Goal: Task Accomplishment & Management: Use online tool/utility

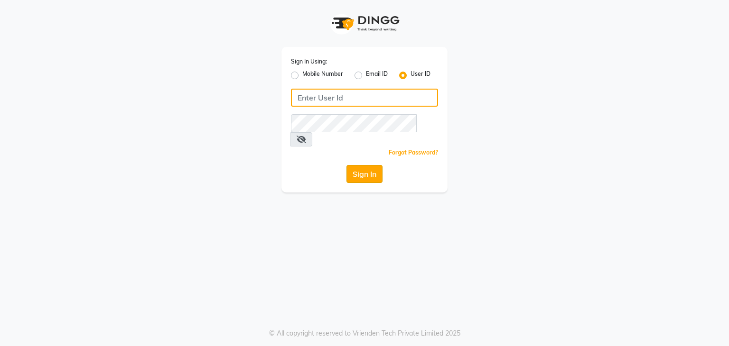
type input "debo beauty"
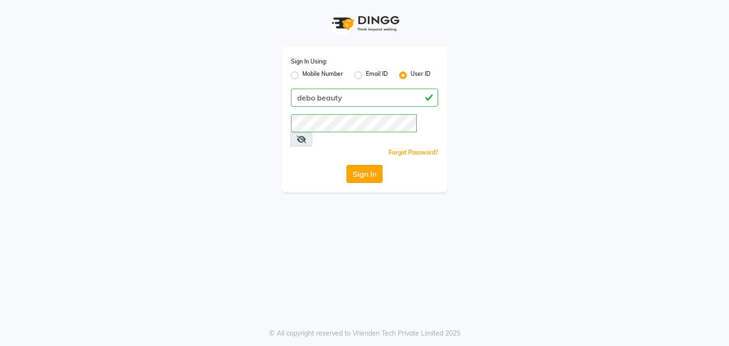
click at [362, 166] on button "Sign In" at bounding box center [364, 174] width 36 height 18
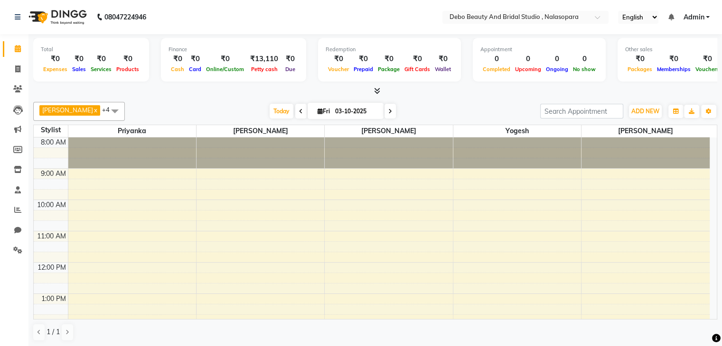
click at [105, 111] on span at bounding box center [114, 111] width 19 height 18
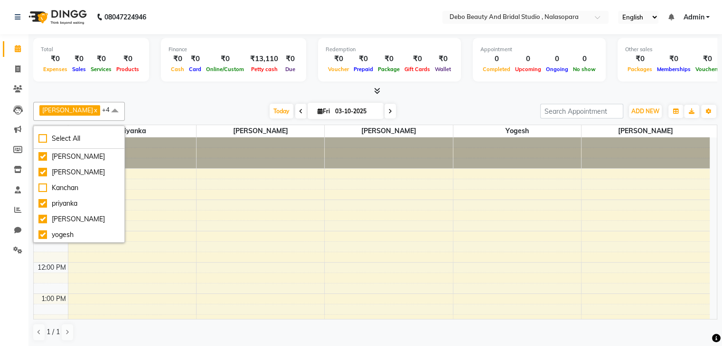
click at [144, 111] on div "[DATE] [DATE]" at bounding box center [333, 111] width 406 height 14
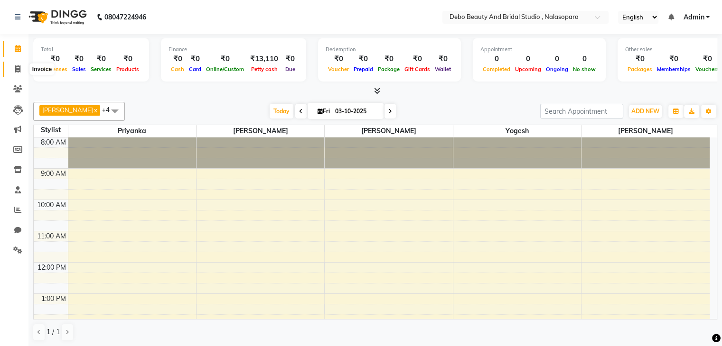
click at [17, 65] on icon at bounding box center [17, 68] width 5 height 7
select select "9026"
select select "service"
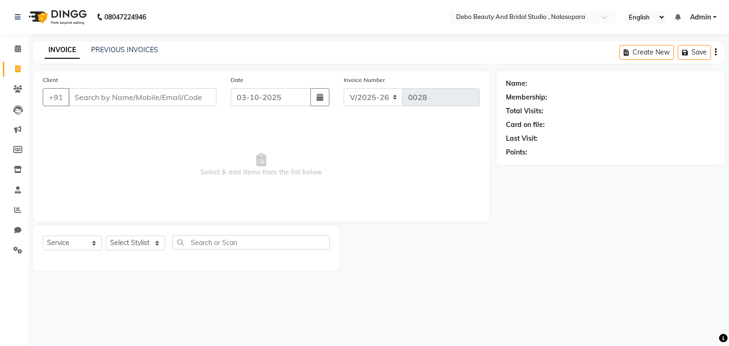
click at [65, 169] on span "Select & add items from the list below" at bounding box center [261, 165] width 437 height 95
click at [89, 93] on input "Client" at bounding box center [142, 97] width 148 height 18
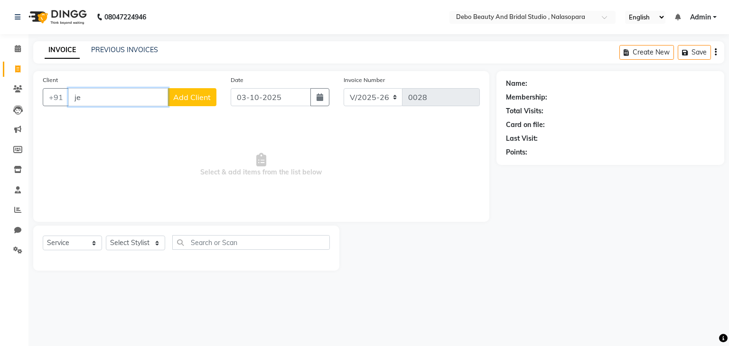
type input "j"
type input "[PERSON_NAME]"
click at [197, 101] on span "Add Client" at bounding box center [191, 97] width 37 height 9
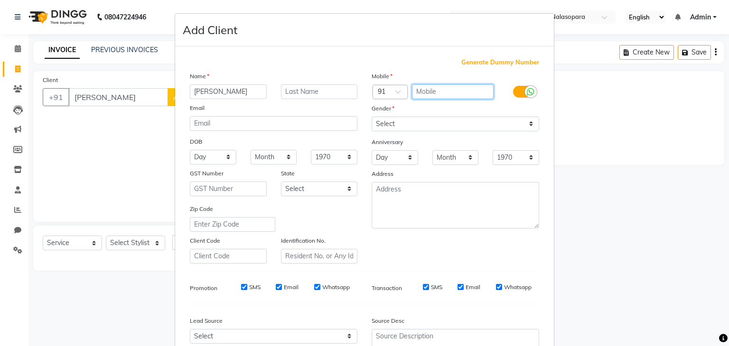
click at [412, 92] on input "text" at bounding box center [453, 91] width 82 height 15
type input "7448206944"
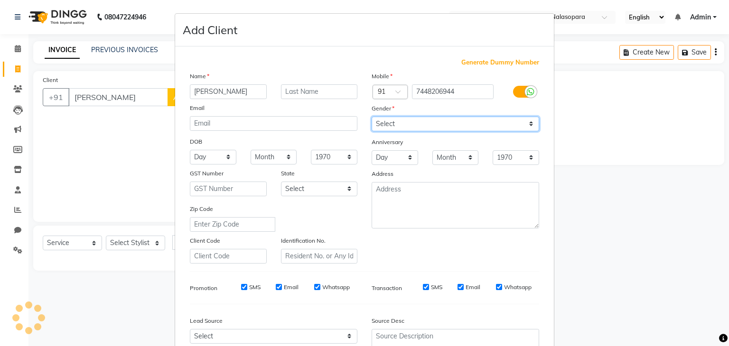
click at [528, 126] on select "Select [DEMOGRAPHIC_DATA] [DEMOGRAPHIC_DATA] Other Prefer Not To Say" at bounding box center [456, 124] width 168 height 15
click at [372, 117] on select "Select [DEMOGRAPHIC_DATA] [DEMOGRAPHIC_DATA] Other Prefer Not To Say" at bounding box center [456, 124] width 168 height 15
click at [527, 128] on select "Select [DEMOGRAPHIC_DATA] [DEMOGRAPHIC_DATA] Other Prefer Not To Say" at bounding box center [456, 124] width 168 height 15
select select "[DEMOGRAPHIC_DATA]"
click at [372, 117] on select "Select [DEMOGRAPHIC_DATA] [DEMOGRAPHIC_DATA] Other Prefer Not To Say" at bounding box center [456, 124] width 168 height 15
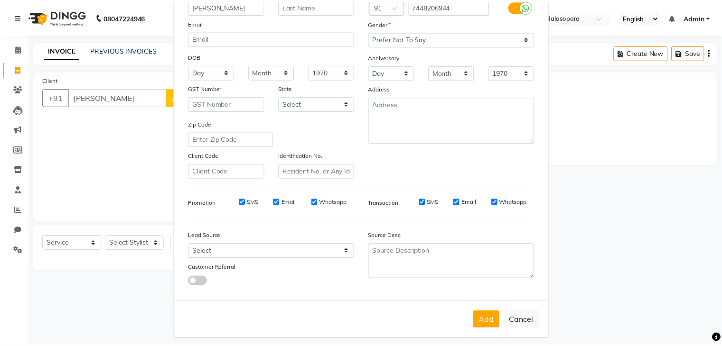
scroll to position [96, 0]
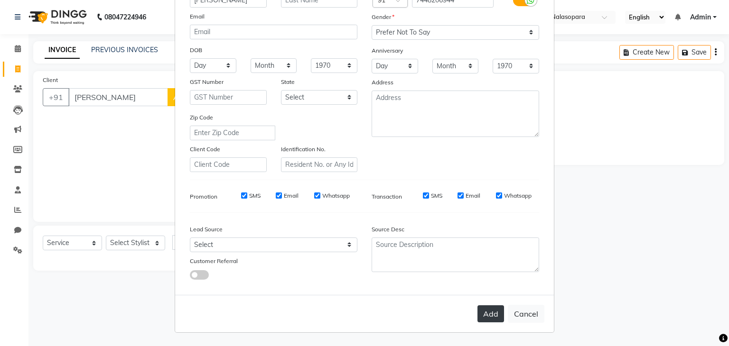
click at [489, 318] on button "Add" at bounding box center [490, 314] width 27 height 17
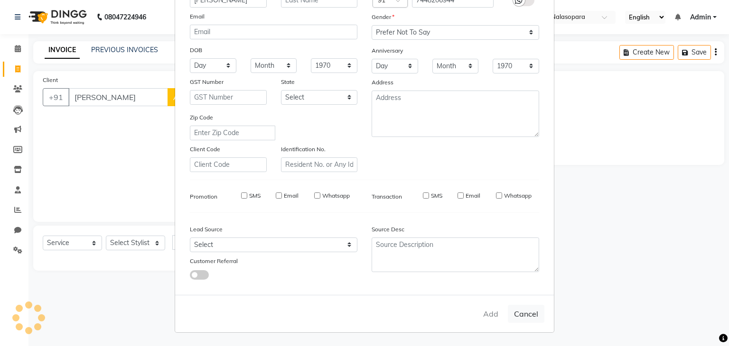
type input "7448206944"
select select
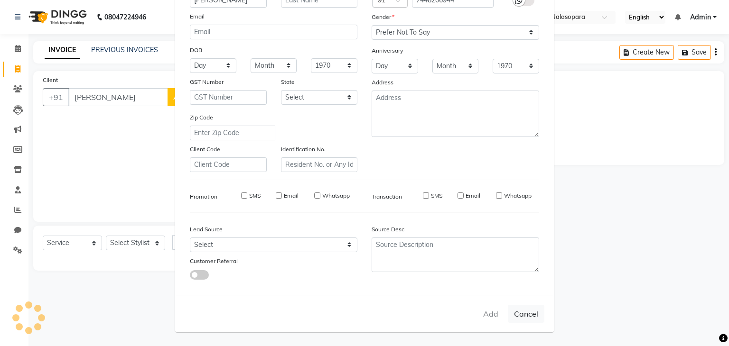
select select
checkbox input "false"
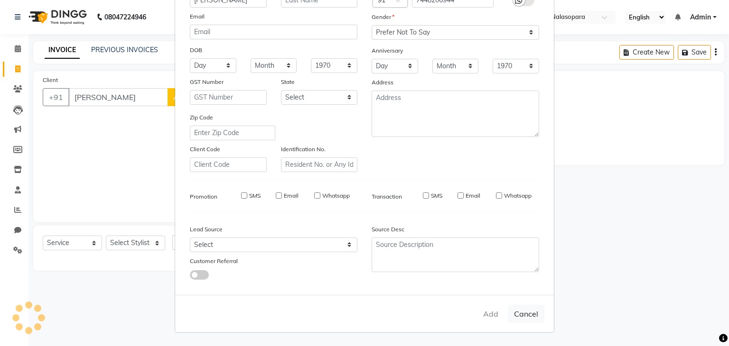
checkbox input "false"
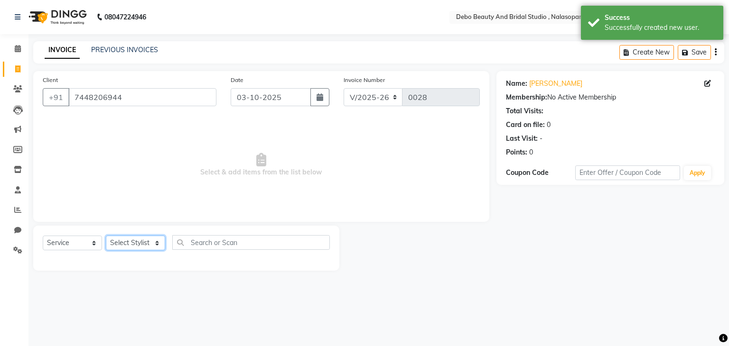
click at [153, 246] on select "Select Stylist [PERSON_NAME] priyanka [PERSON_NAME] [PERSON_NAME]" at bounding box center [135, 243] width 59 height 15
select select "92962"
click at [106, 236] on select "Select Stylist [PERSON_NAME] priyanka [PERSON_NAME] [PERSON_NAME]" at bounding box center [135, 243] width 59 height 15
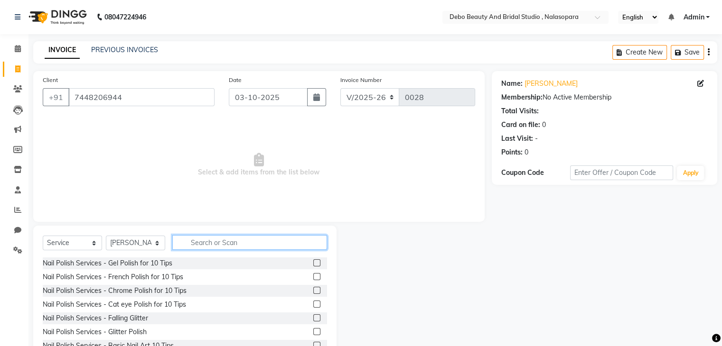
click at [211, 244] on input "text" at bounding box center [249, 242] width 155 height 15
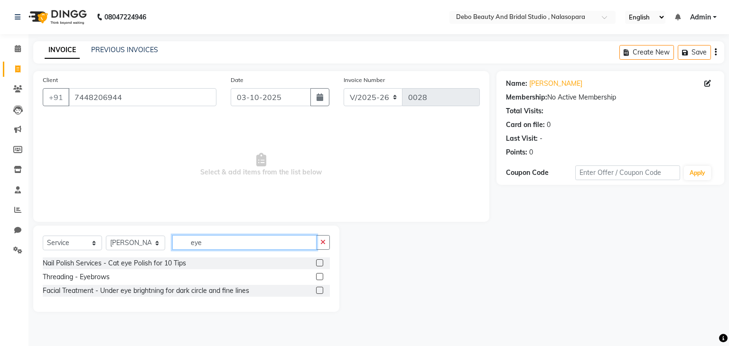
type input "eye"
click at [320, 274] on label at bounding box center [319, 276] width 7 height 7
click at [320, 274] on input "checkbox" at bounding box center [319, 277] width 6 height 6
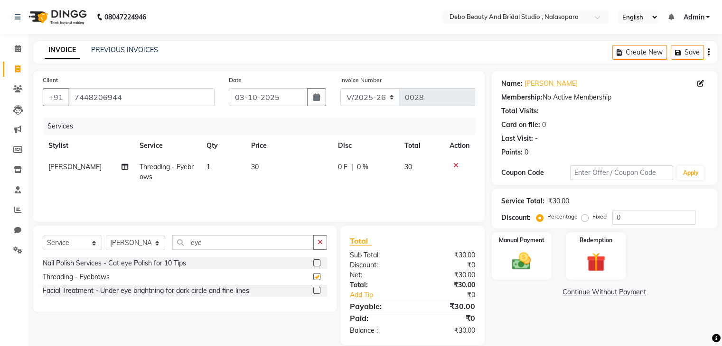
checkbox input "false"
click at [159, 245] on select "Select Stylist [PERSON_NAME] priyanka [PERSON_NAME] [PERSON_NAME]" at bounding box center [135, 243] width 59 height 15
select select "92964"
click at [106, 236] on select "Select Stylist [PERSON_NAME] priyanka [PERSON_NAME] [PERSON_NAME]" at bounding box center [135, 243] width 59 height 15
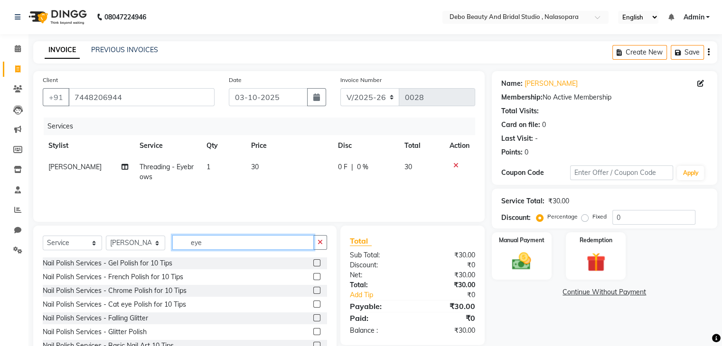
click at [235, 249] on input "eye" at bounding box center [242, 242] width 141 height 15
type input "e"
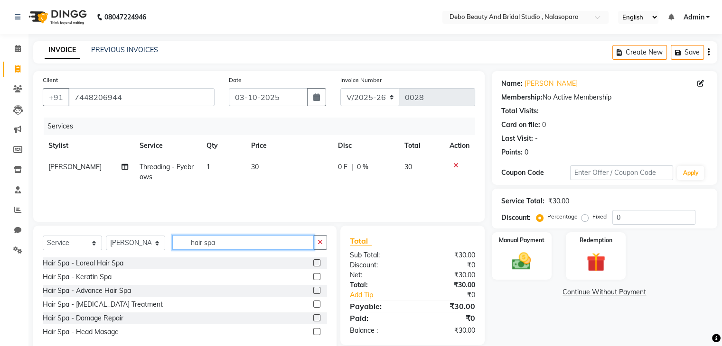
type input "hair spa"
click at [178, 267] on div "Hair Spa - Loreal Hair Spa" at bounding box center [185, 264] width 284 height 12
click at [320, 266] on div at bounding box center [320, 264] width 14 height 12
click at [314, 263] on label at bounding box center [316, 263] width 7 height 7
click at [314, 263] on input "checkbox" at bounding box center [316, 264] width 6 height 6
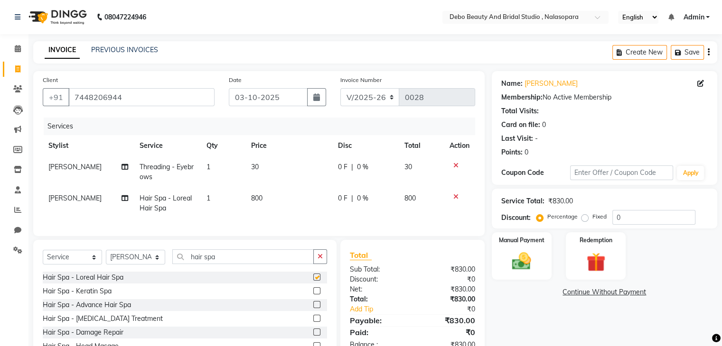
checkbox input "false"
click at [451, 197] on div at bounding box center [459, 197] width 20 height 7
click at [454, 197] on icon at bounding box center [455, 197] width 5 height 7
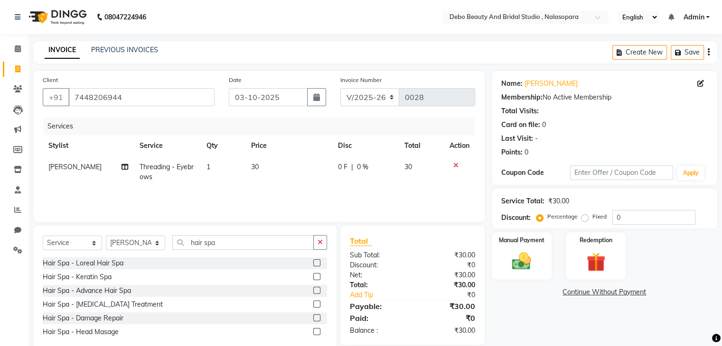
click at [233, 276] on div "Hair Spa - Keratin Spa" at bounding box center [185, 277] width 284 height 12
click at [317, 275] on label at bounding box center [316, 276] width 7 height 7
click at [317, 275] on input "checkbox" at bounding box center [316, 277] width 6 height 6
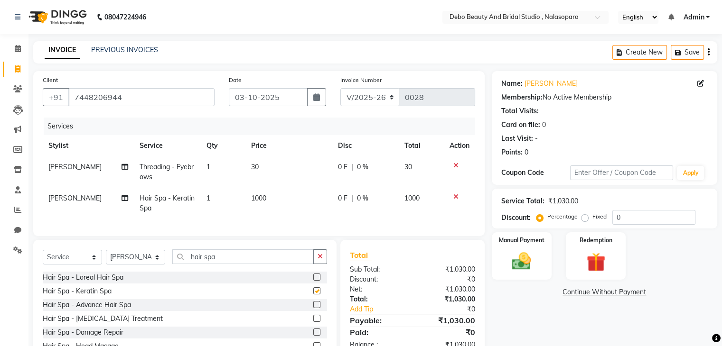
checkbox input "false"
click at [527, 254] on img at bounding box center [521, 262] width 32 height 23
click at [575, 291] on span "PhonePe" at bounding box center [573, 293] width 27 height 11
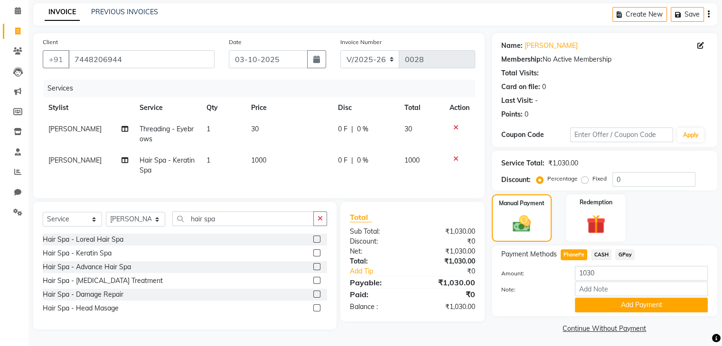
scroll to position [43, 0]
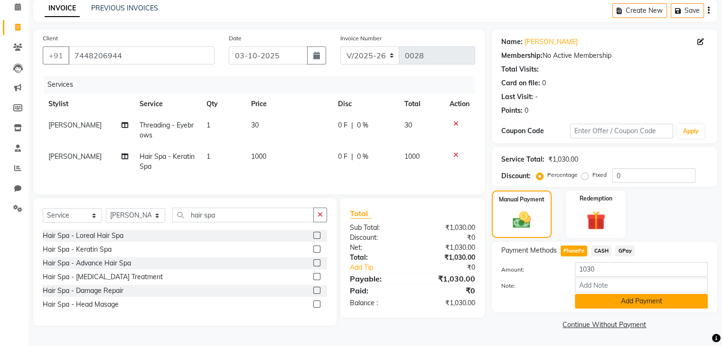
click at [657, 301] on button "Add Payment" at bounding box center [641, 301] width 133 height 15
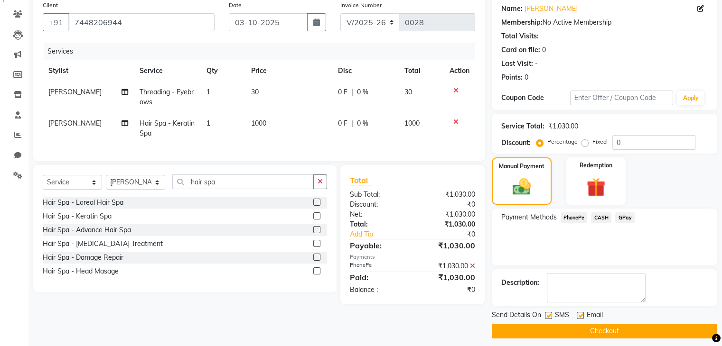
scroll to position [81, 0]
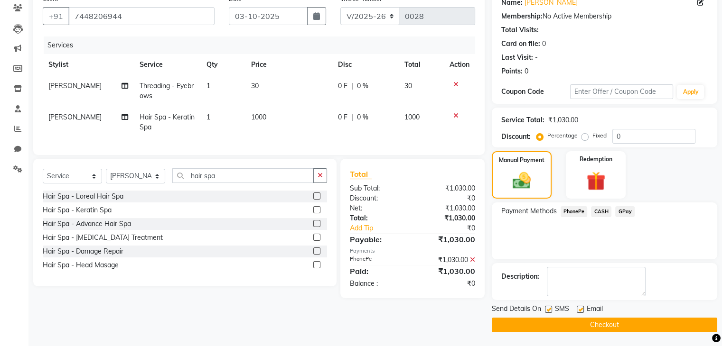
click at [581, 312] on label at bounding box center [580, 309] width 7 height 7
click at [581, 312] on input "checkbox" at bounding box center [580, 310] width 6 height 6
checkbox input "false"
click at [546, 309] on label at bounding box center [548, 309] width 7 height 7
click at [546, 309] on input "checkbox" at bounding box center [548, 310] width 6 height 6
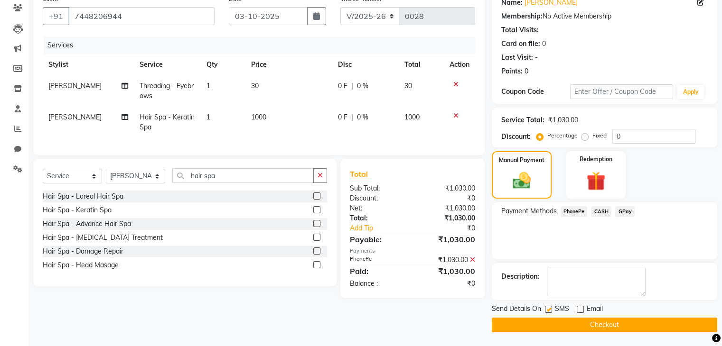
checkbox input "false"
click at [588, 324] on button "Checkout" at bounding box center [604, 325] width 225 height 15
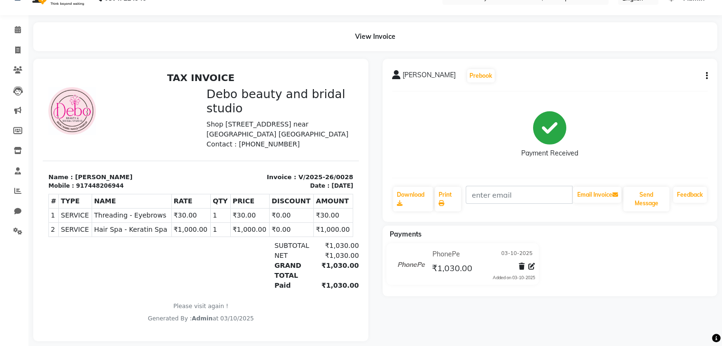
scroll to position [35, 0]
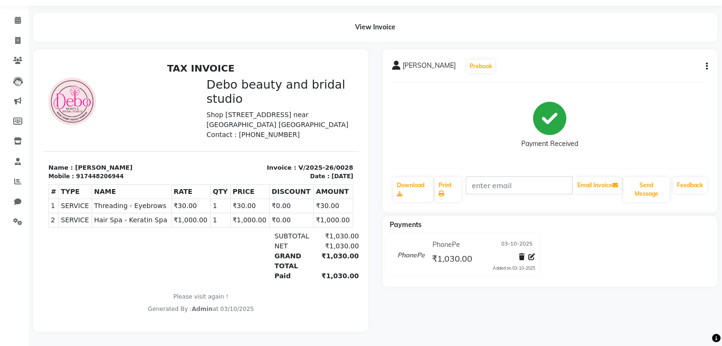
select select "service"
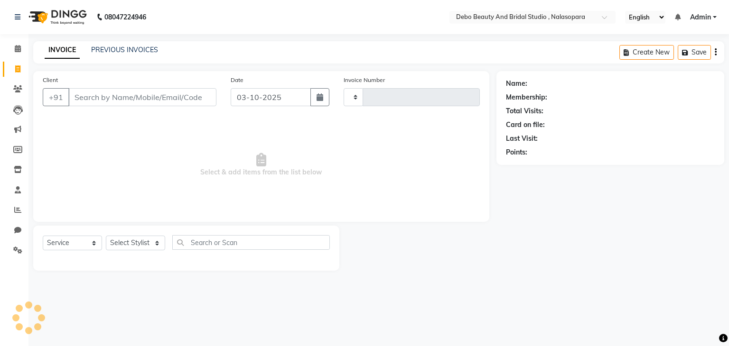
type input "0029"
select select "9026"
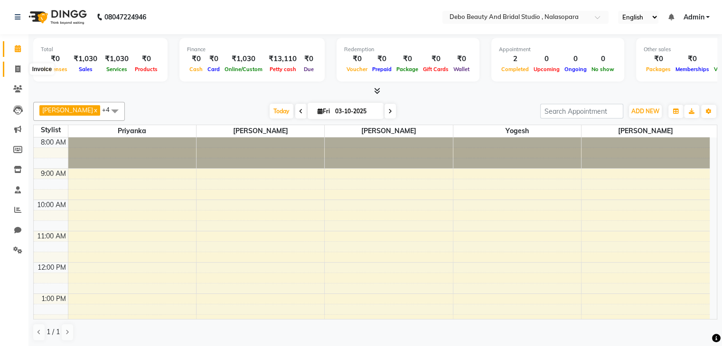
click at [21, 69] on span at bounding box center [17, 69] width 17 height 11
select select "service"
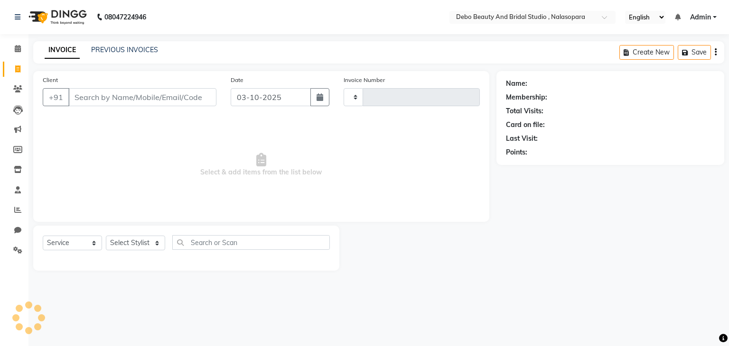
click at [21, 69] on span at bounding box center [17, 69] width 17 height 11
select select "service"
type input "0029"
select select "9026"
click at [142, 53] on link "PREVIOUS INVOICES" at bounding box center [124, 50] width 67 height 9
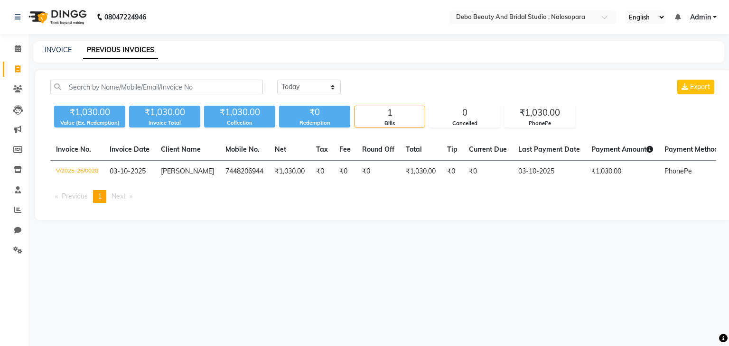
click at [76, 201] on span "Previous page" at bounding box center [75, 196] width 26 height 9
click at [84, 201] on span "Previous page" at bounding box center [75, 196] width 26 height 9
click at [331, 89] on select "[DATE] [DATE] Custom Range" at bounding box center [309, 87] width 64 height 15
click at [277, 80] on select "[DATE] [DATE] Custom Range" at bounding box center [309, 87] width 64 height 15
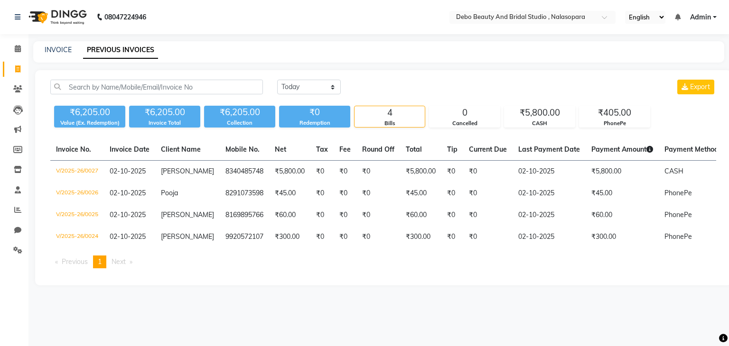
click at [83, 266] on span "Previous page" at bounding box center [75, 262] width 26 height 9
click at [81, 266] on span "Previous page" at bounding box center [75, 262] width 26 height 9
drag, startPoint x: 81, startPoint y: 272, endPoint x: 104, endPoint y: 273, distance: 23.3
click at [104, 269] on ul "Previous page 1 / 1 You're on page 1 Next page" at bounding box center [383, 262] width 666 height 13
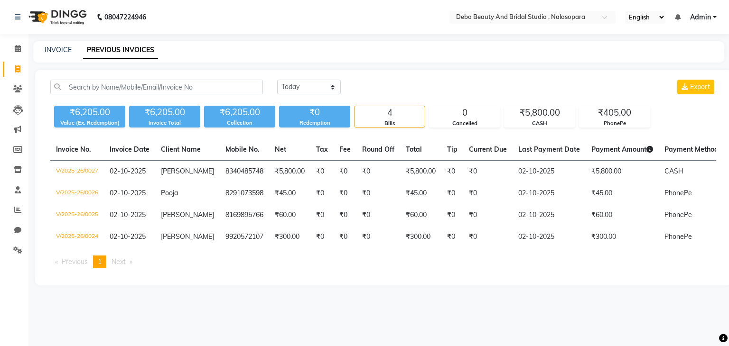
click at [104, 269] on li "You're on page 1" at bounding box center [99, 262] width 13 height 13
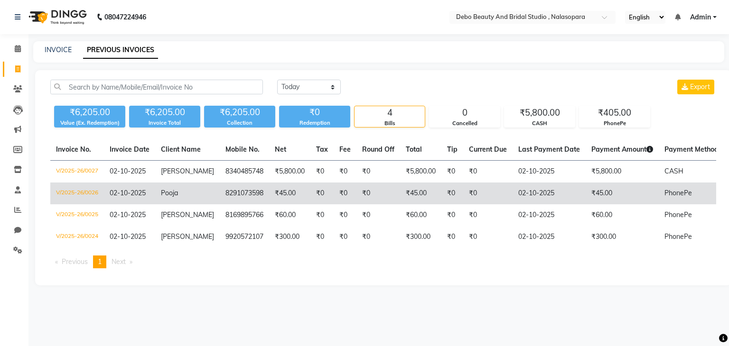
drag, startPoint x: 104, startPoint y: 273, endPoint x: 211, endPoint y: 186, distance: 137.7
click at [211, 186] on div "Invoice No. Invoice Date Client Name Mobile No. Net Tax Fee Round Off Total Tip…" at bounding box center [383, 207] width 677 height 137
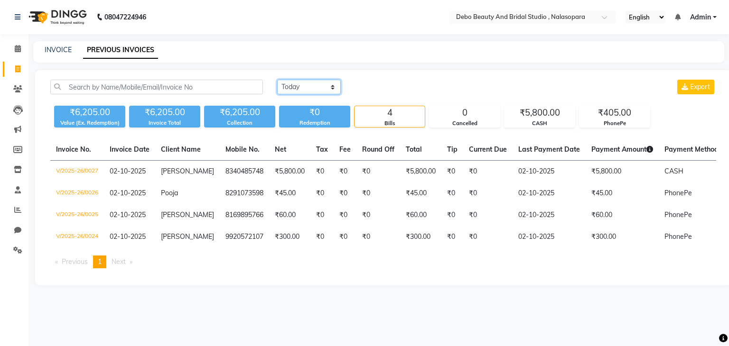
click at [332, 84] on select "[DATE] [DATE] Custom Range" at bounding box center [309, 87] width 64 height 15
click at [277, 80] on select "[DATE] [DATE] Custom Range" at bounding box center [309, 87] width 64 height 15
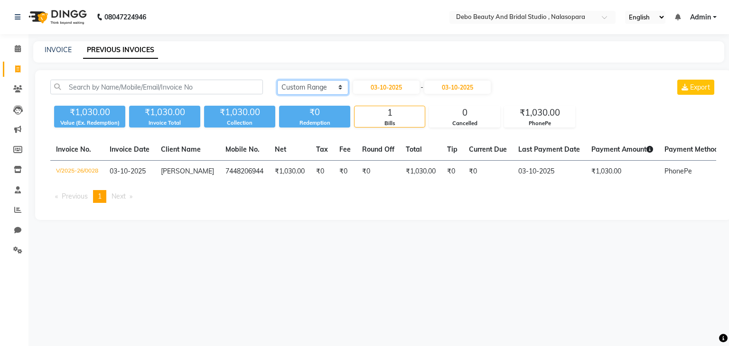
click at [340, 86] on select "[DATE] [DATE] Custom Range" at bounding box center [312, 87] width 71 height 15
select select "[DATE]"
click at [277, 80] on select "[DATE] [DATE] Custom Range" at bounding box center [312, 87] width 71 height 15
select select "9026"
select select "service"
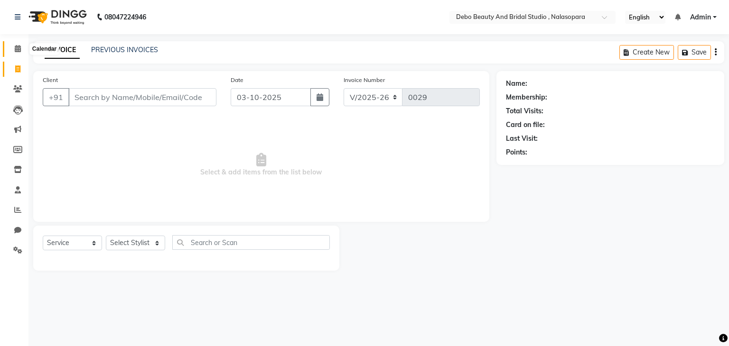
click at [21, 50] on span at bounding box center [17, 49] width 17 height 11
